Goal: Use online tool/utility: Utilize a website feature to perform a specific function

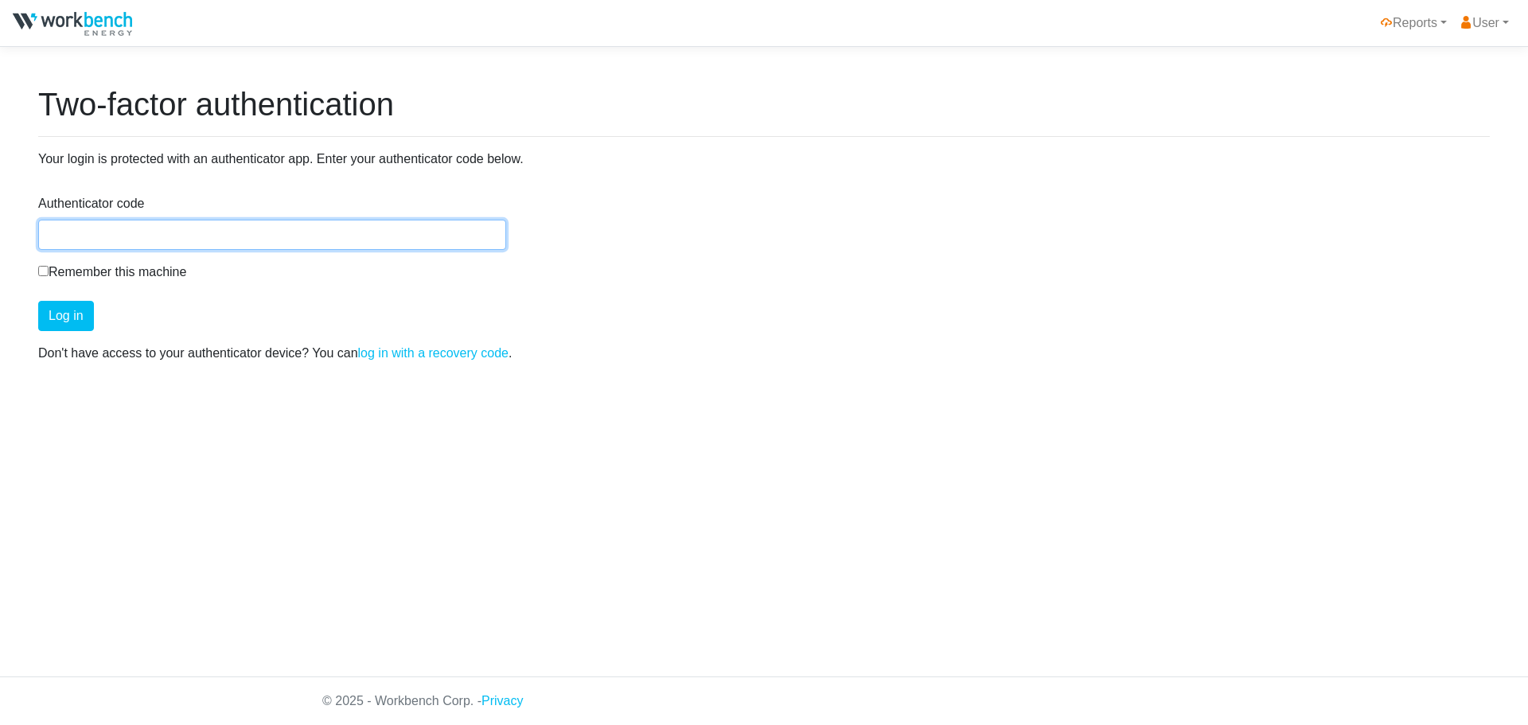
click at [349, 238] on input "Authenticator code" at bounding box center [272, 235] width 468 height 30
type input "106499"
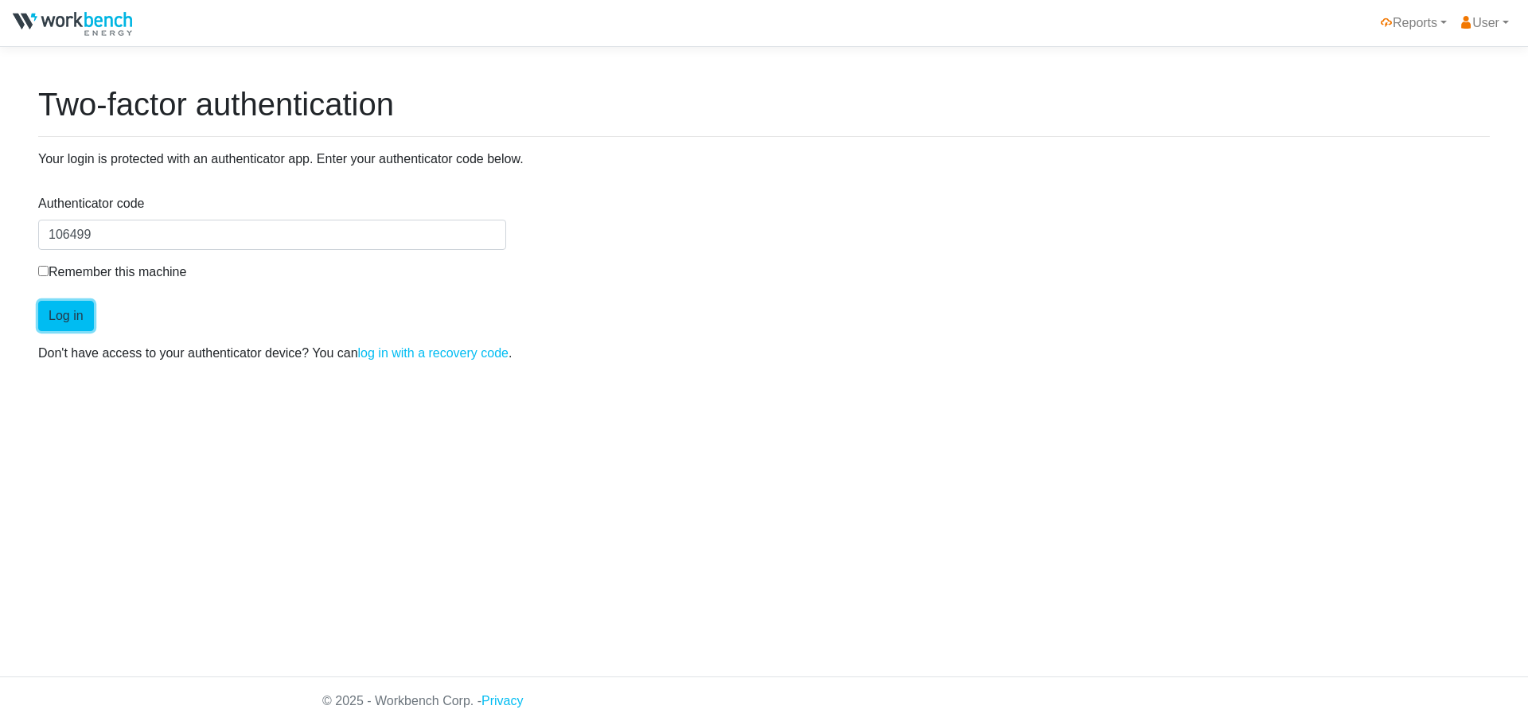
click at [68, 311] on button "Log in" at bounding box center [66, 316] width 56 height 30
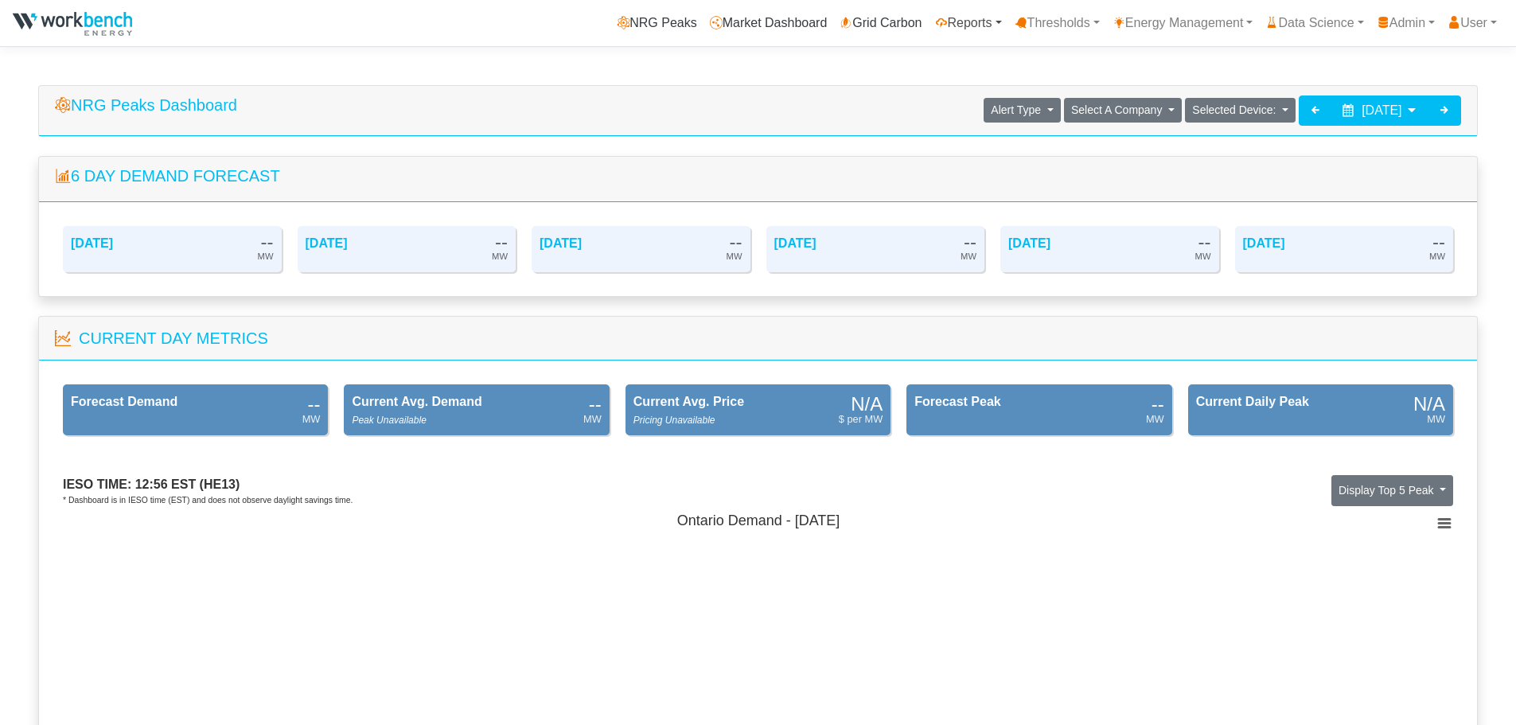
click at [979, 28] on link "Reports" at bounding box center [969, 23] width 80 height 32
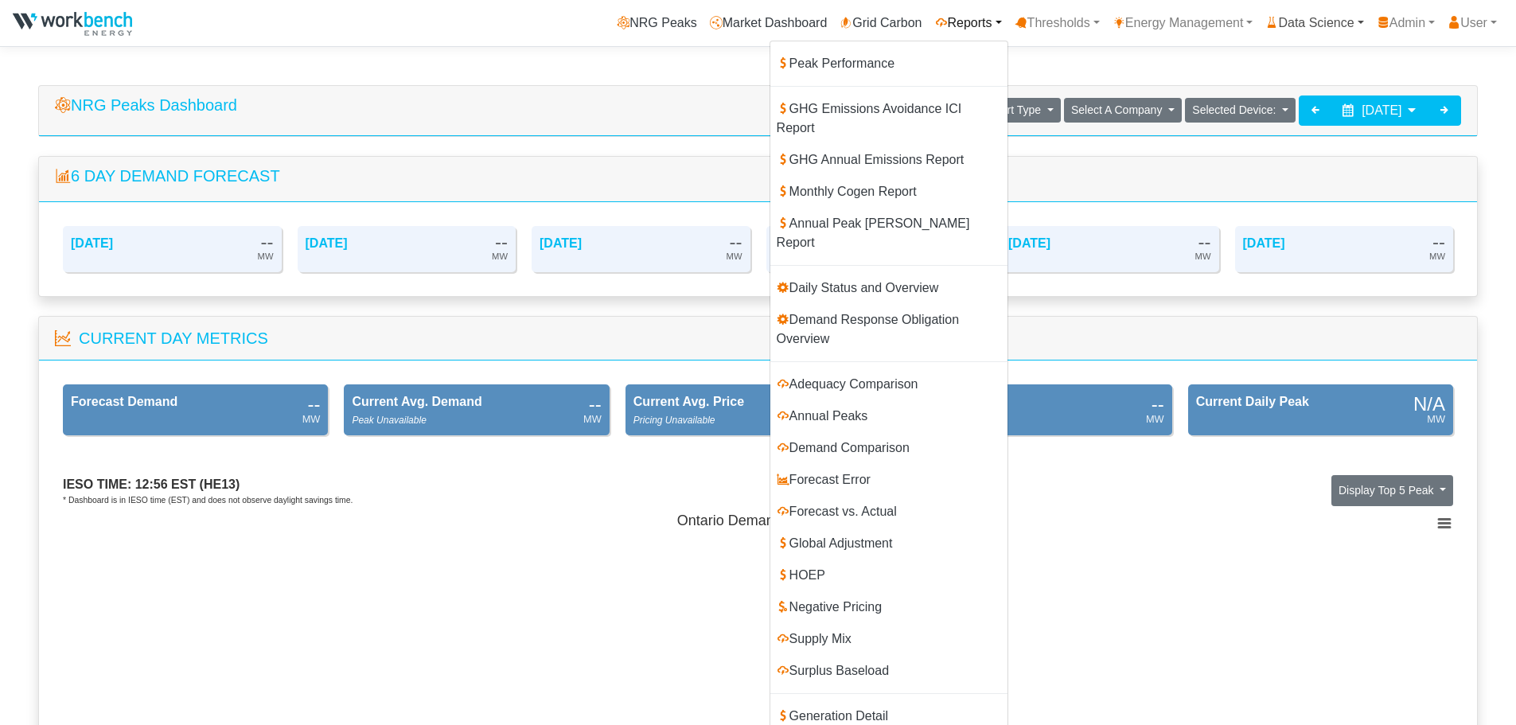
click at [1303, 20] on link "Data Science" at bounding box center [1314, 23] width 111 height 32
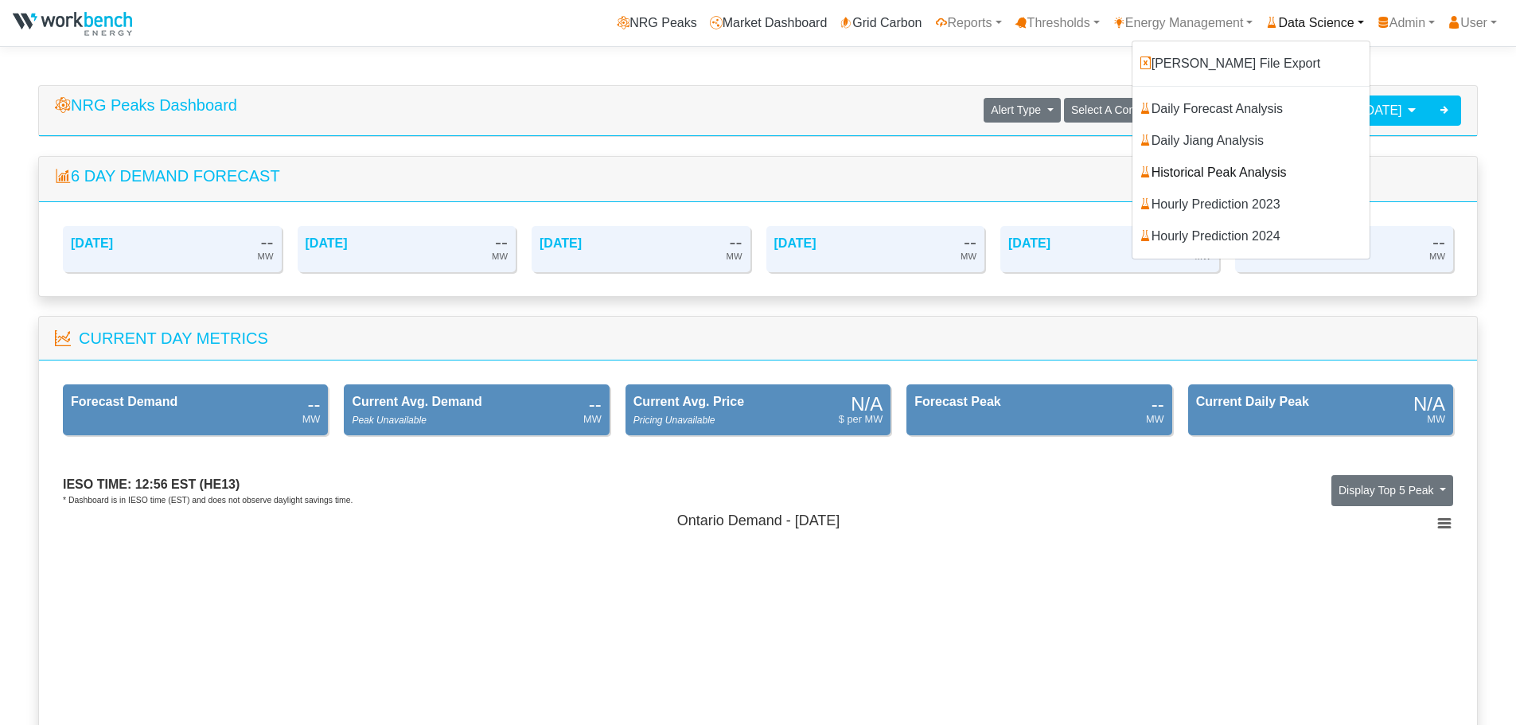
click at [1222, 178] on link "Historical Peak Analysis" at bounding box center [1250, 173] width 237 height 32
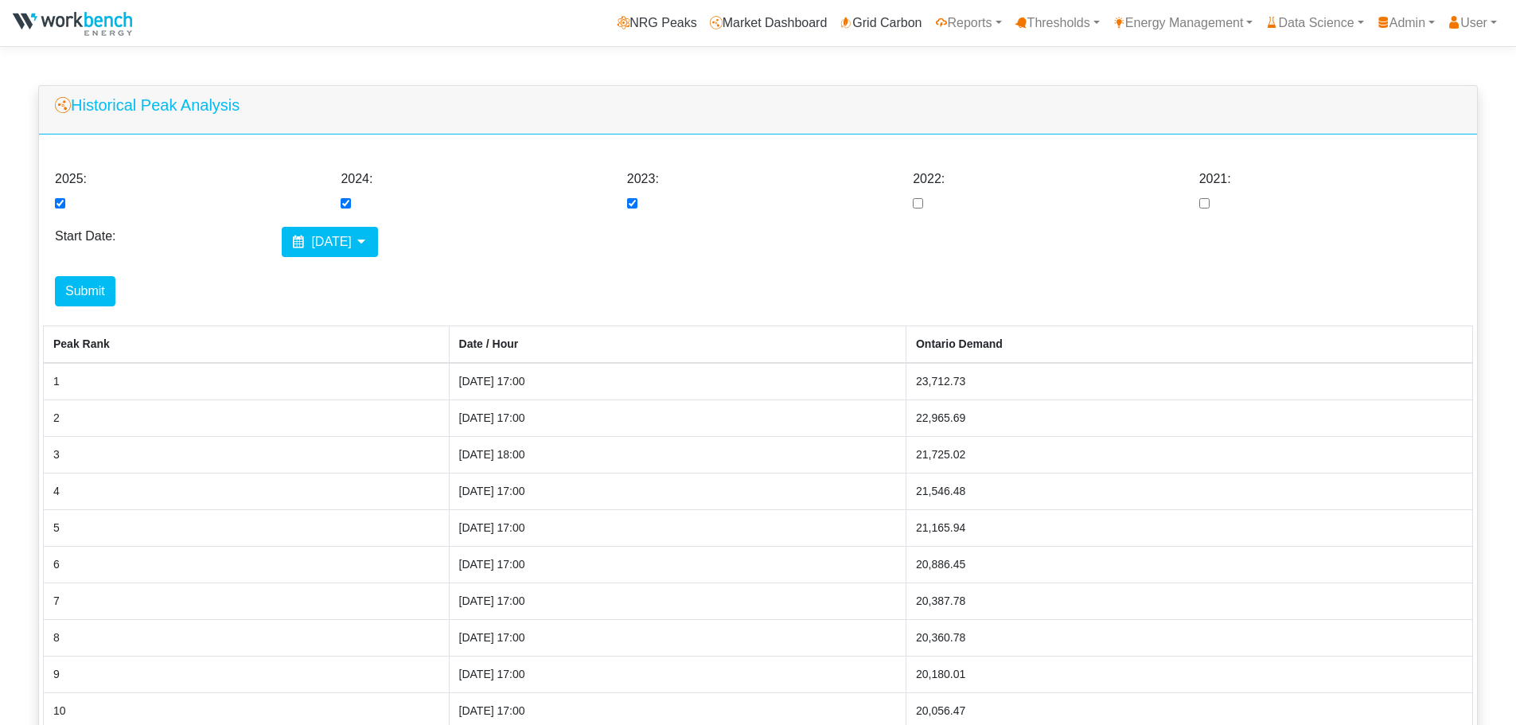
click at [915, 208] on input "checkbox" at bounding box center [918, 203] width 10 height 10
checkbox input "true"
click at [1203, 205] on input "checkbox" at bounding box center [1204, 203] width 10 height 10
checkbox input "true"
click at [61, 207] on input "checkbox" at bounding box center [60, 203] width 10 height 10
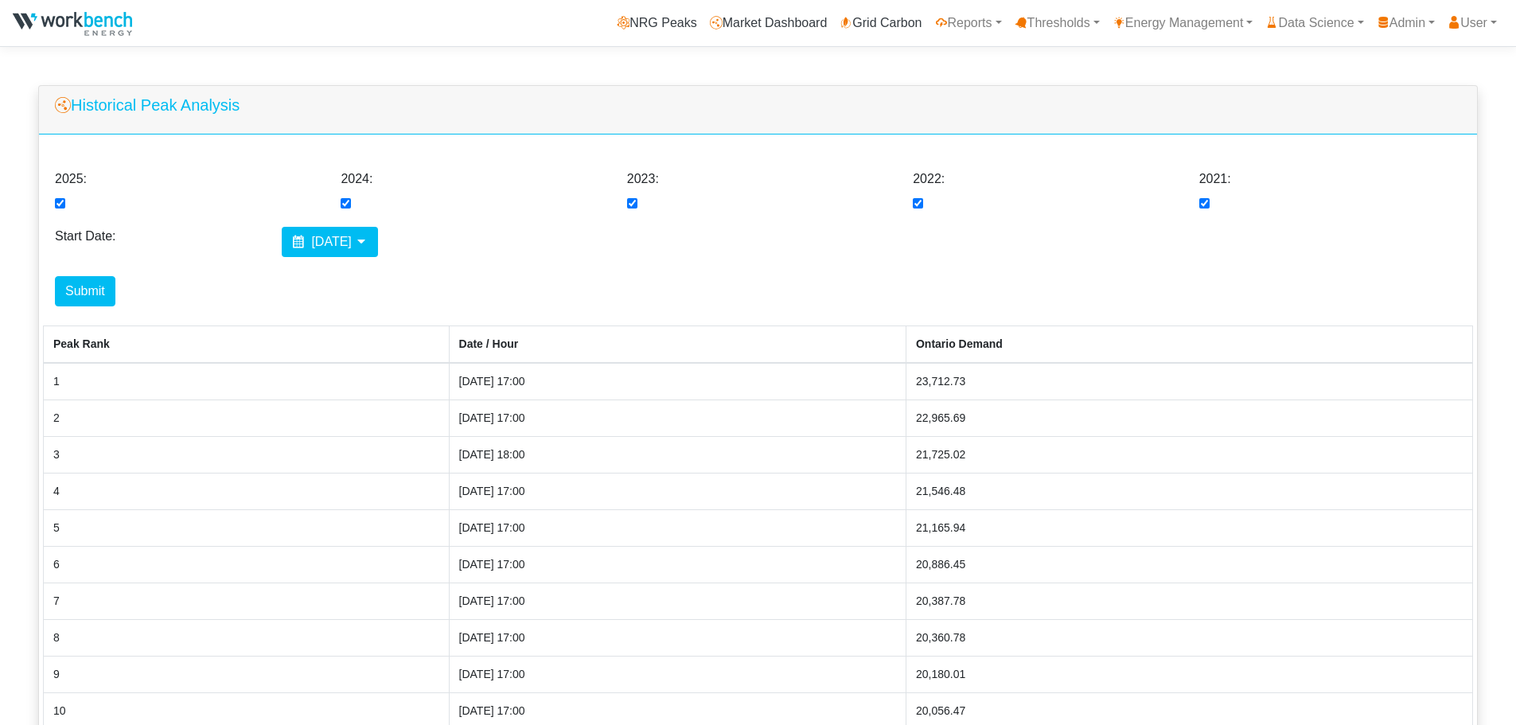
checkbox input "false"
click at [352, 251] on div "[DATE]" at bounding box center [330, 242] width 97 height 30
click at [93, 298] on button "Submit" at bounding box center [85, 291] width 60 height 30
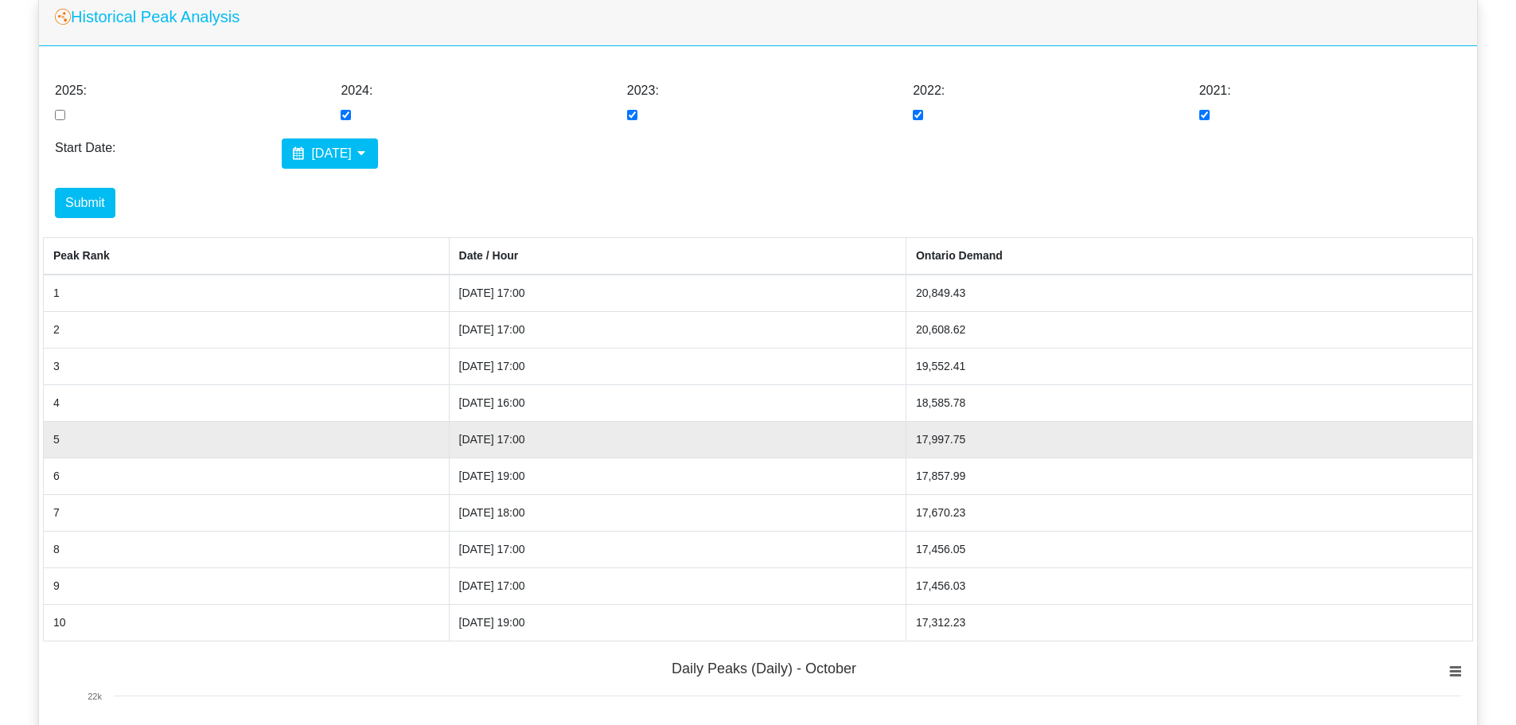
scroll to position [239, 0]
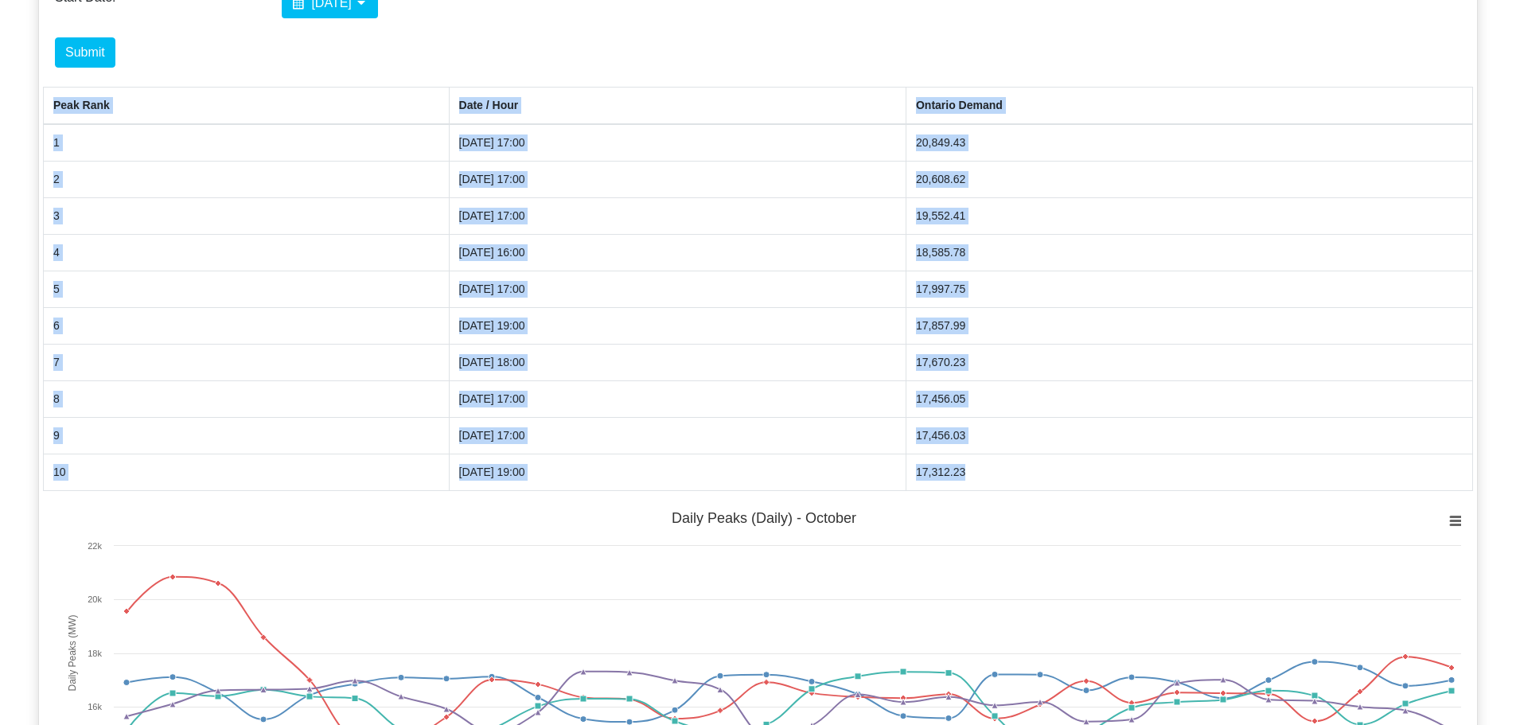
drag, startPoint x: 1069, startPoint y: 479, endPoint x: 49, endPoint y: 103, distance: 1087.2
click at [49, 103] on table "Peak Rank Date / Hour Ontario Demand 1 10/03/2023 17:00 20,849.43 2 10/04/2023 …" at bounding box center [758, 289] width 1430 height 404
copy table "Peak Rank Date / Hour Ontario Demand 1 10/03/2023 17:00 20,849.43 2 10/04/2023 …"
